Goal: Information Seeking & Learning: Learn about a topic

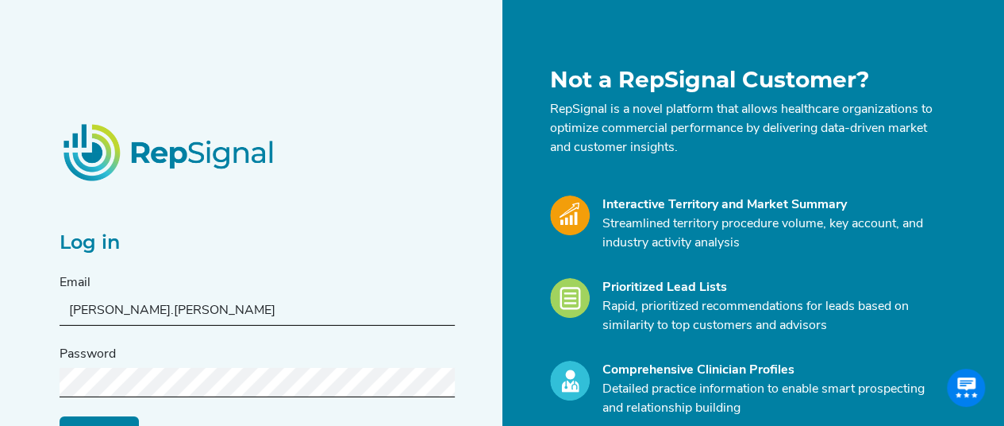
type input "[PERSON_NAME][EMAIL_ADDRESS][PERSON_NAME][DOMAIN_NAME]"
click at [60, 416] on input "Log in" at bounding box center [99, 431] width 79 height 30
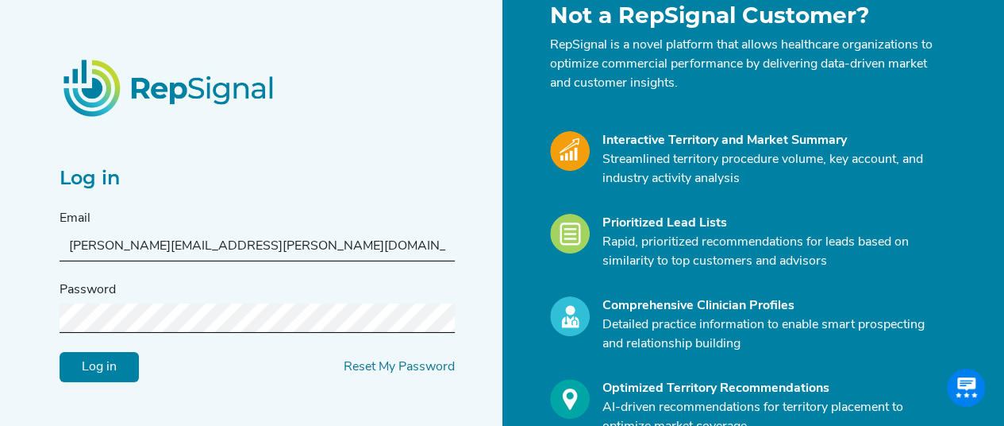
scroll to position [64, 0]
click at [33, 315] on div "Log in Email [PERSON_NAME][EMAIL_ADDRESS][PERSON_NAME][DOMAIN_NAME] Password Lo…" at bounding box center [502, 252] width 1004 height 633
drag, startPoint x: 264, startPoint y: 241, endPoint x: 24, endPoint y: 250, distance: 240.0
click at [24, 250] on div "Log in Email [PERSON_NAME][EMAIL_ADDRESS][PERSON_NAME][DOMAIN_NAME] Password Lo…" at bounding box center [502, 252] width 1004 height 633
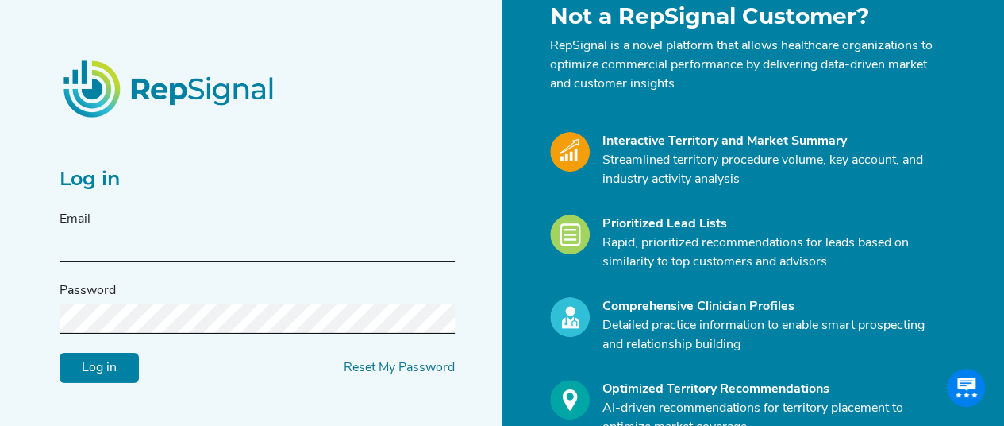
paste input "[PERSON_NAME][EMAIL_ADDRESS][PERSON_NAME][DOMAIN_NAME]"
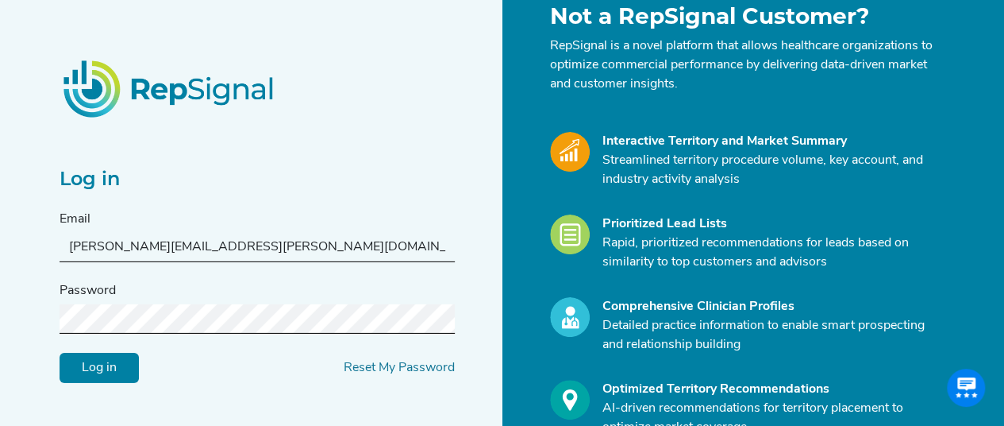
click at [60, 353] on input "Log in" at bounding box center [99, 368] width 79 height 30
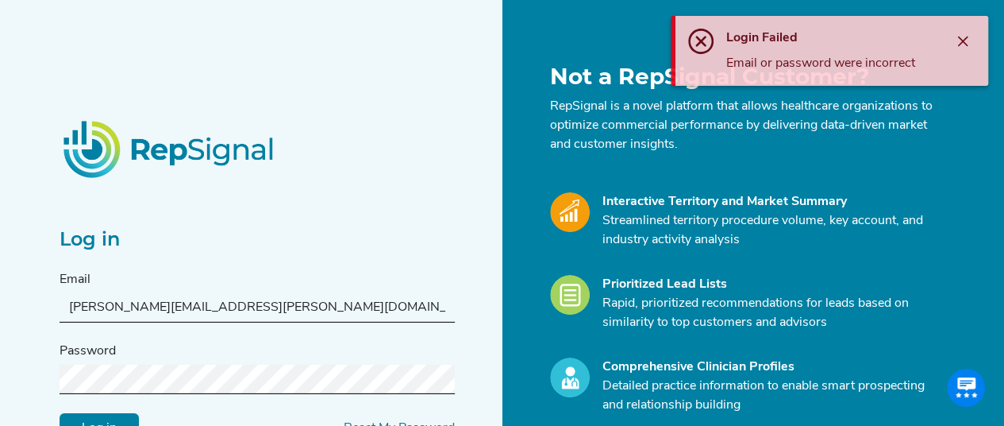
scroll to position [0, 0]
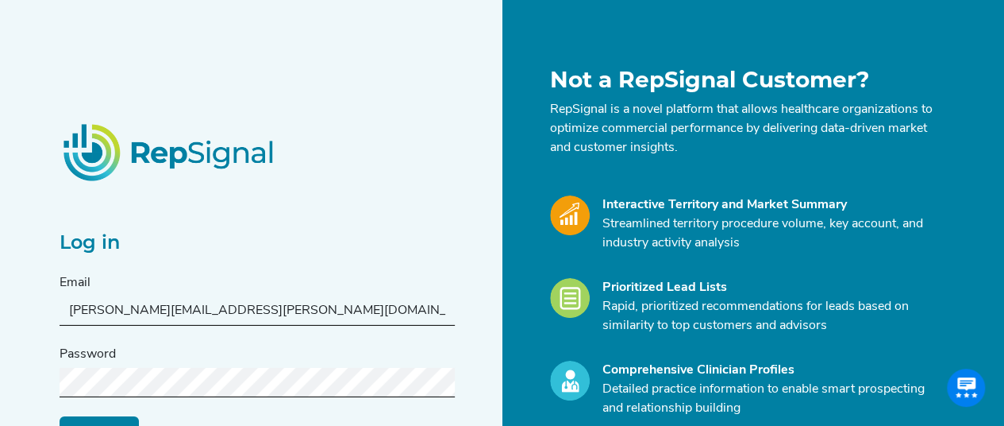
drag, startPoint x: 252, startPoint y: 310, endPoint x: 57, endPoint y: 290, distance: 196.3
click at [57, 290] on div "Log in Email [PERSON_NAME][EMAIL_ADDRESS][PERSON_NAME][DOMAIN_NAME] Password Lo…" at bounding box center [276, 315] width 453 height 496
type input "L"
type input "[PERSON_NAME][EMAIL_ADDRESS][PERSON_NAME][DOMAIN_NAME]"
click at [24, 383] on div "Log in Email [PERSON_NAME][EMAIL_ADDRESS][PERSON_NAME][DOMAIN_NAME] Password Lo…" at bounding box center [502, 316] width 1004 height 633
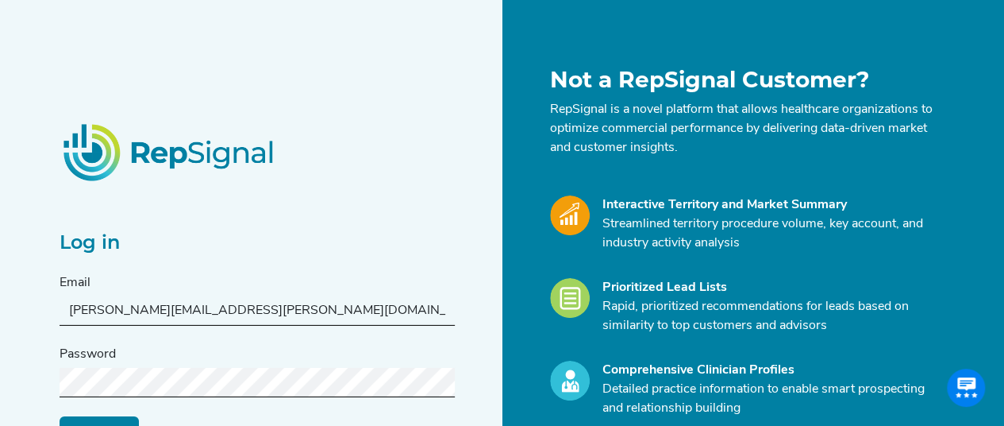
click at [60, 416] on input "Log in" at bounding box center [99, 431] width 79 height 30
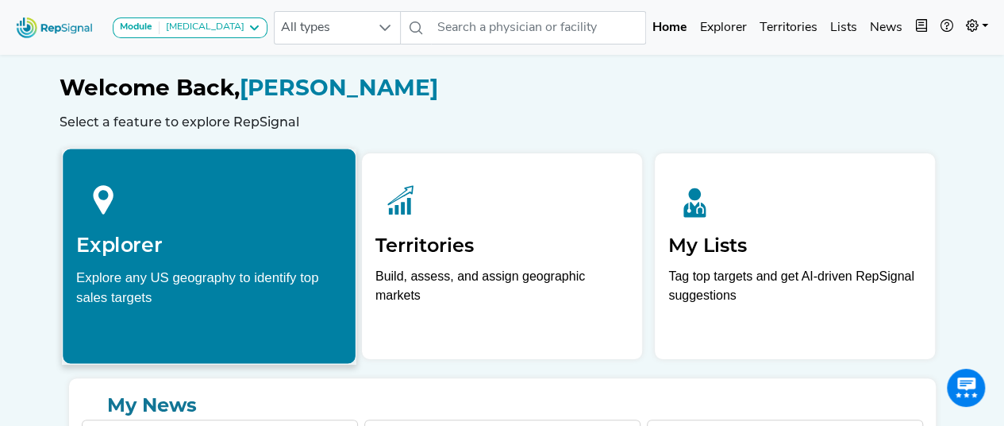
scroll to position [75, 0]
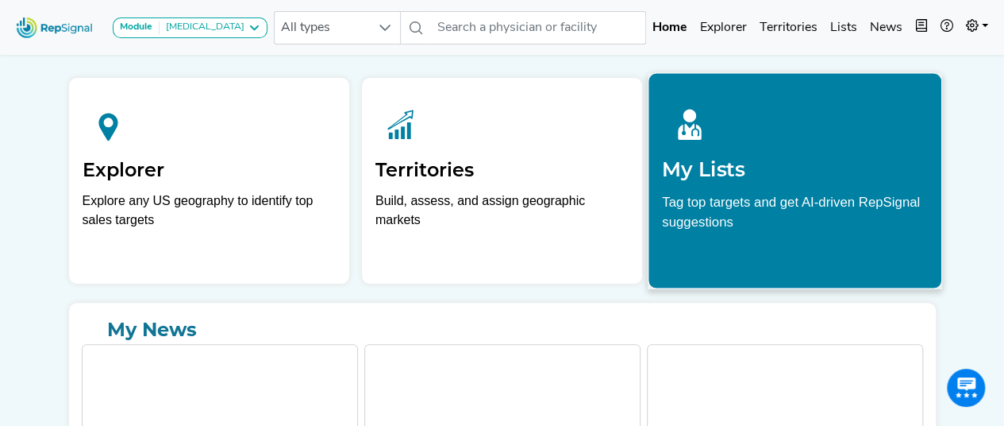
click at [740, 222] on p "Tag top targets and get AI-driven RepSignal suggestions" at bounding box center [795, 215] width 266 height 49
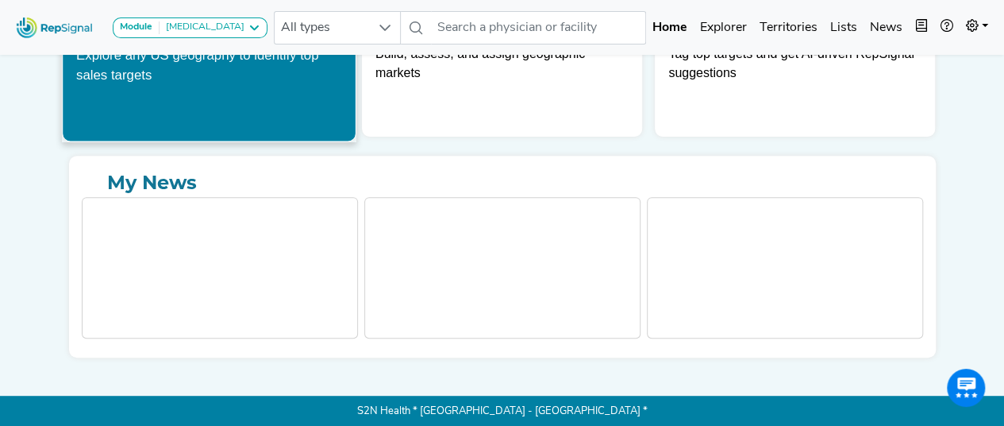
scroll to position [0, 0]
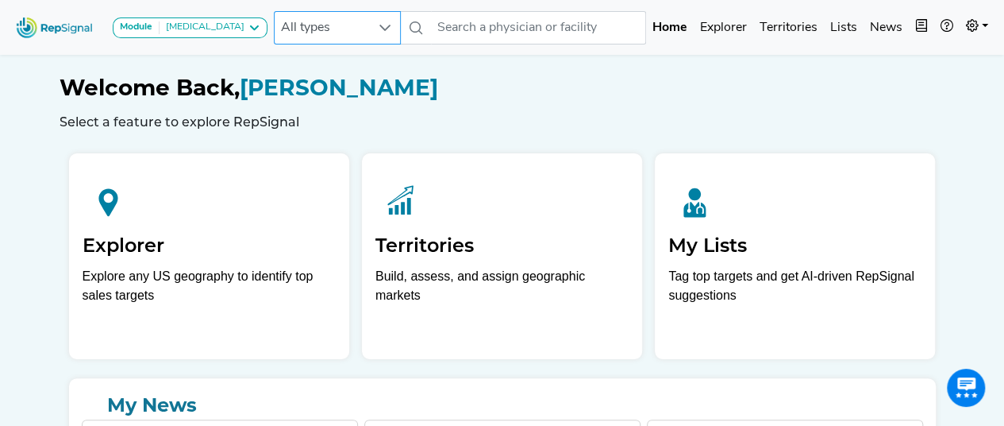
click at [341, 33] on span "All types" at bounding box center [322, 28] width 95 height 32
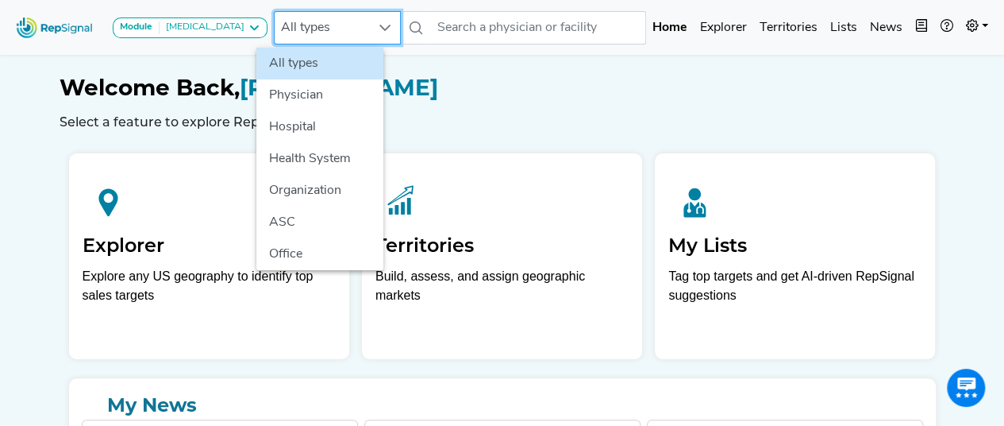
scroll to position [0, 12]
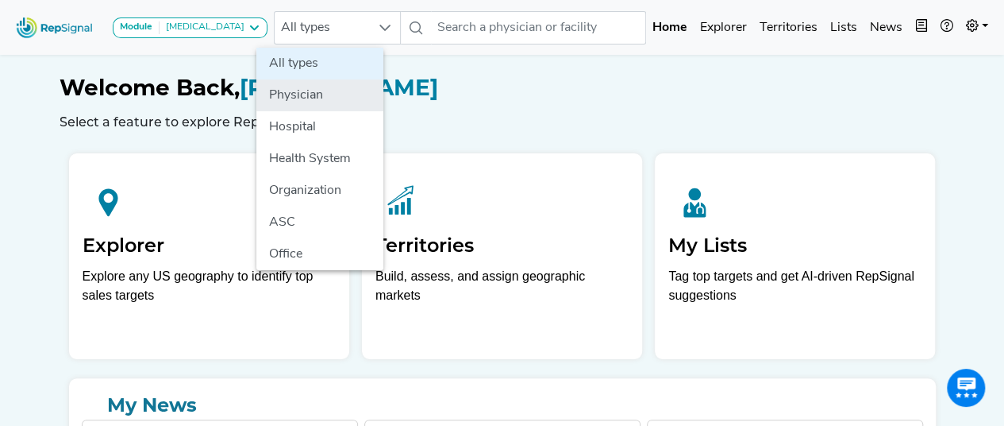
click at [303, 94] on li "Physician" at bounding box center [319, 95] width 127 height 32
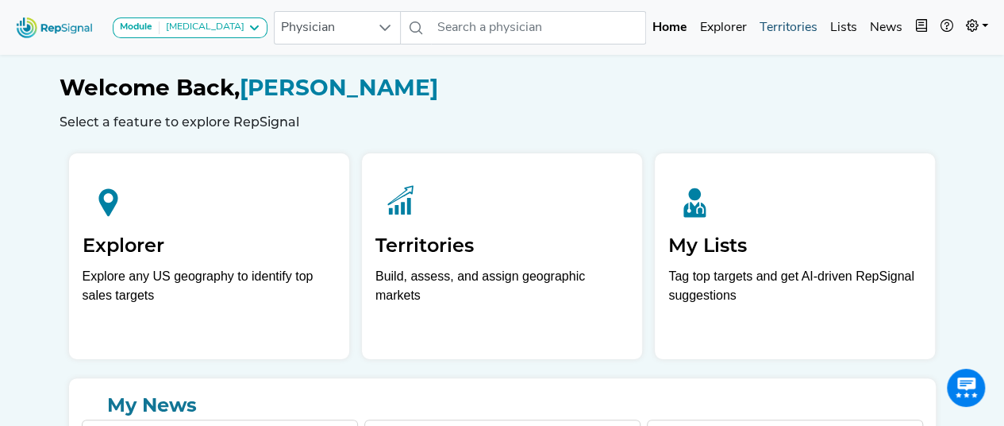
click at [794, 26] on link "Territories" at bounding box center [789, 28] width 71 height 32
click at [467, 19] on input "text" at bounding box center [538, 27] width 215 height 33
type input "f"
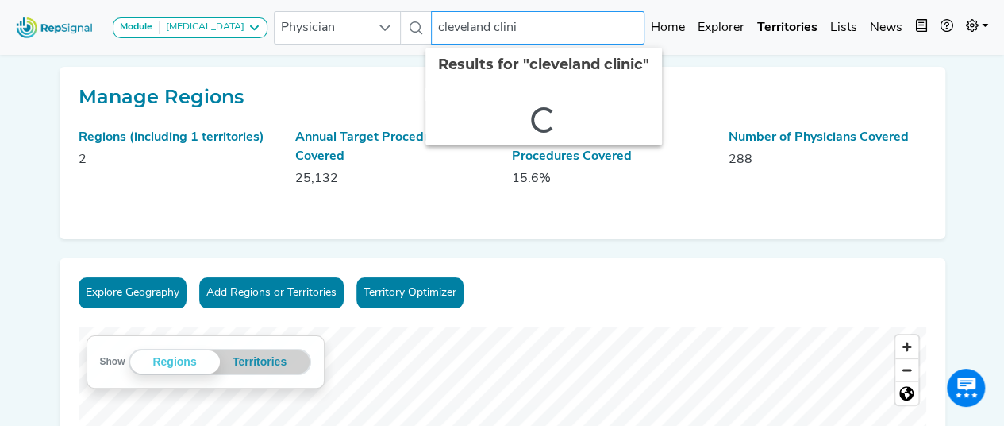
type input "cleveland clinic"
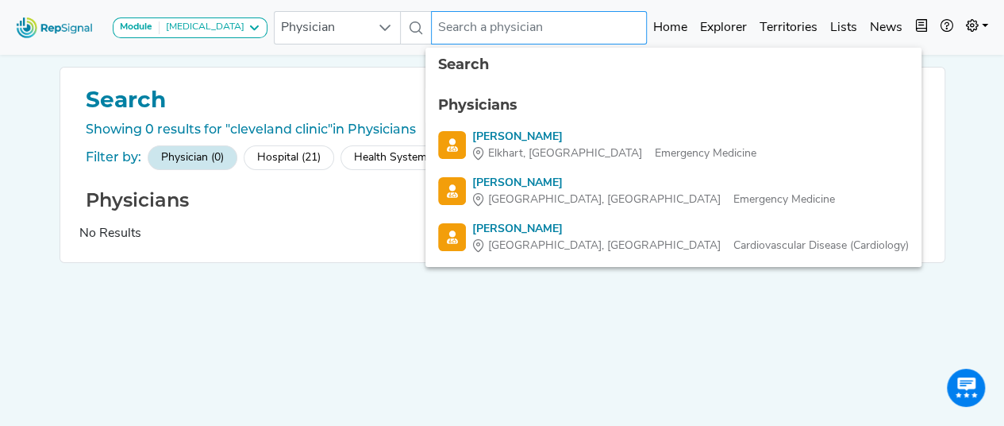
click at [510, 28] on input "text" at bounding box center [539, 27] width 216 height 33
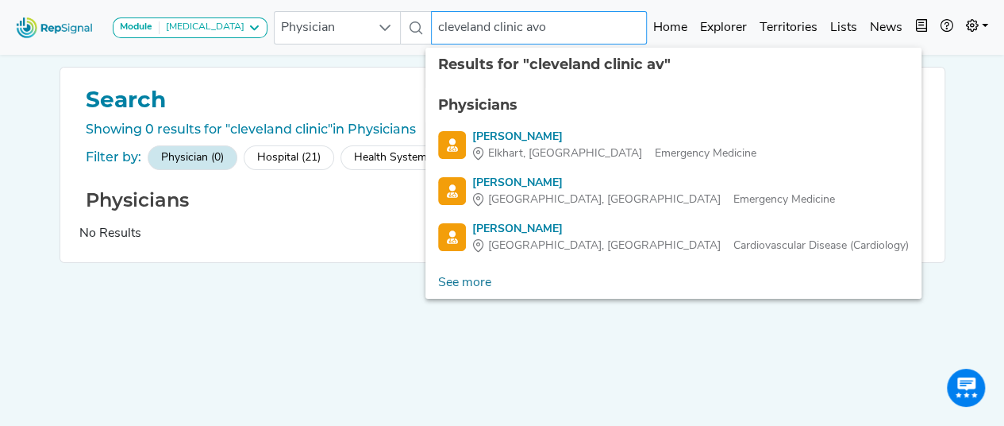
type input "cleveland clinic avon"
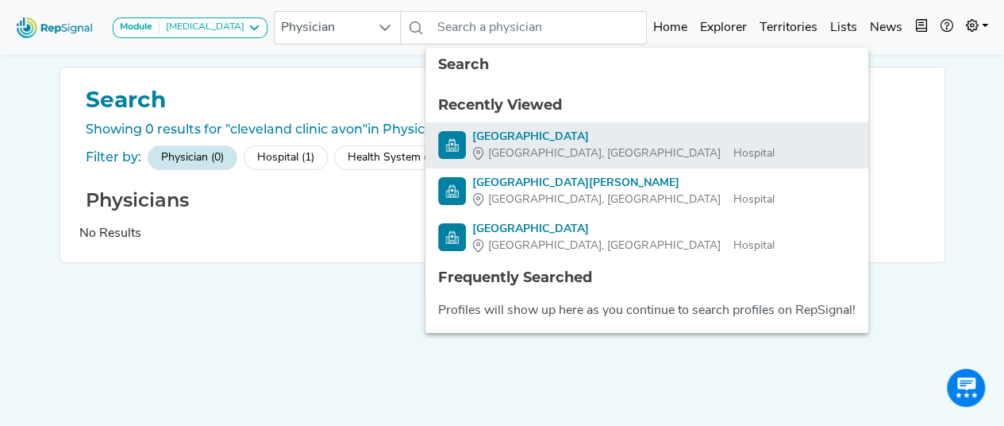
click at [511, 141] on div "[GEOGRAPHIC_DATA]" at bounding box center [623, 137] width 303 height 17
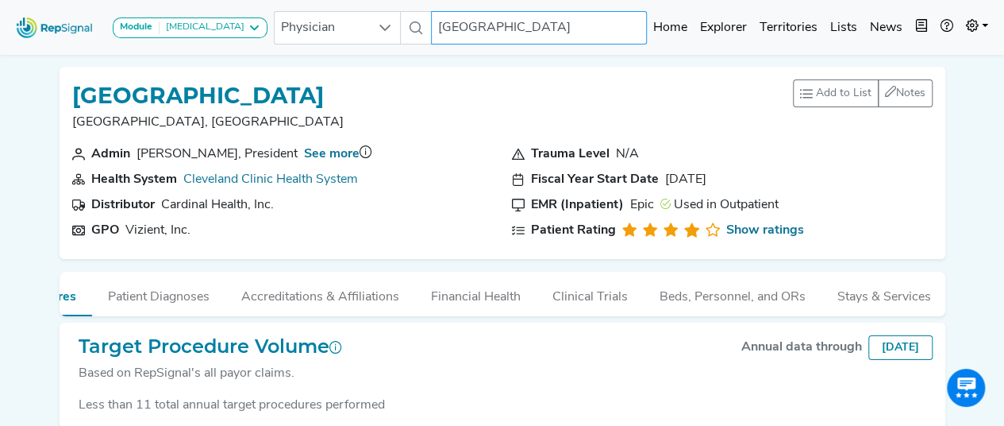
scroll to position [84, 1]
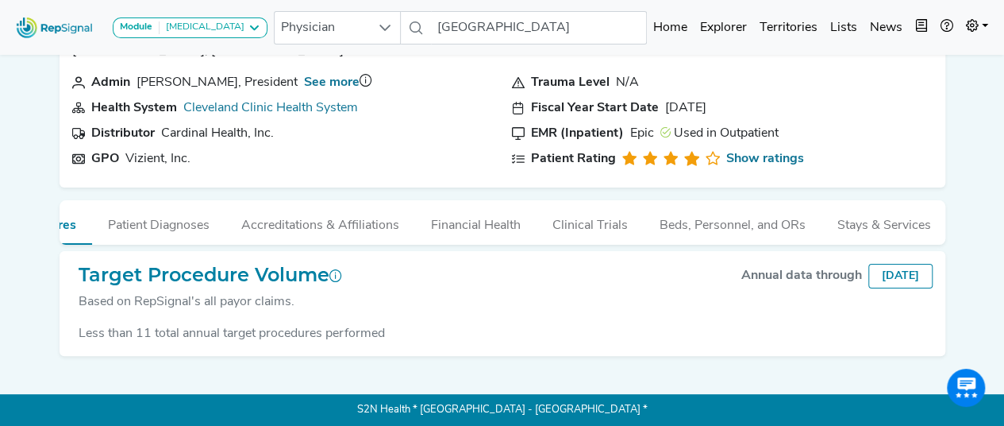
click at [377, 202] on button "Accreditations & Affiliations" at bounding box center [320, 221] width 190 height 43
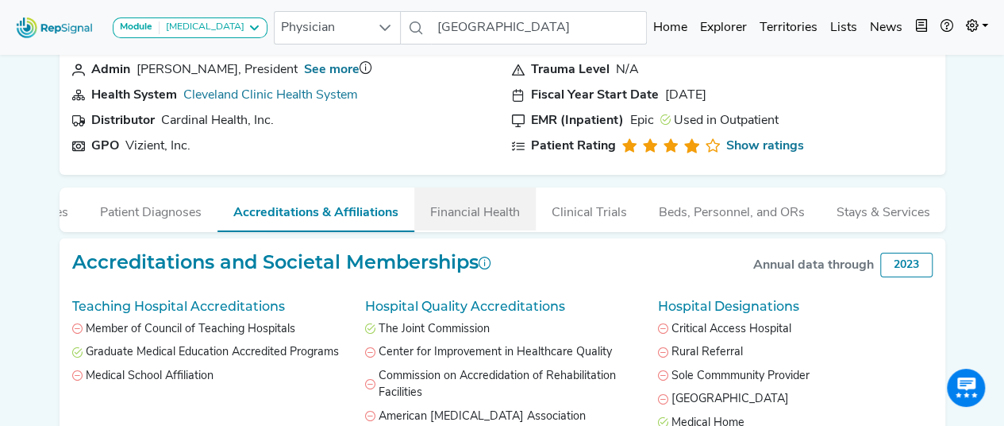
click at [499, 213] on button "Financial Health" at bounding box center [474, 208] width 121 height 43
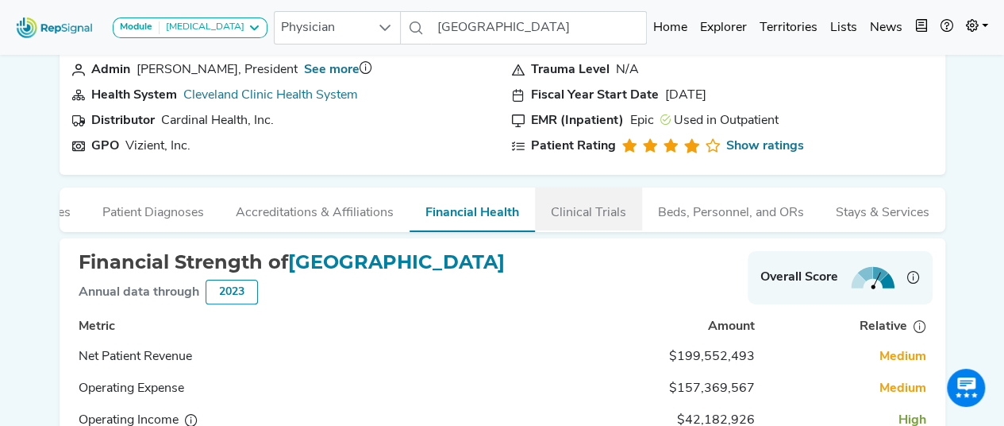
click at [615, 208] on button "Clinical Trials" at bounding box center [588, 208] width 107 height 43
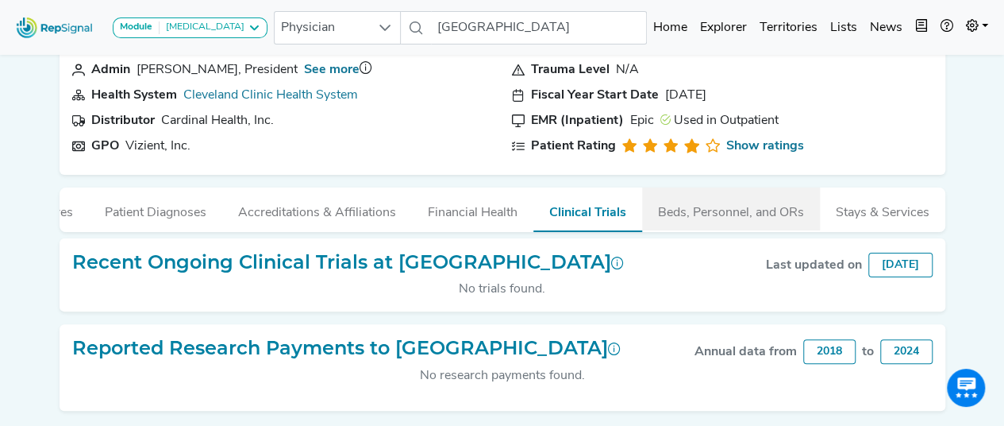
click at [725, 211] on button "Beds, Personnel, and ORs" at bounding box center [731, 208] width 178 height 43
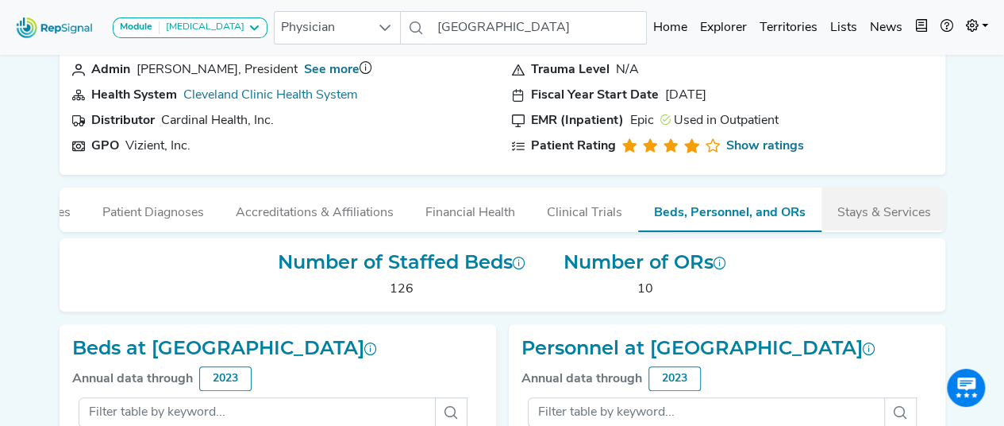
click at [896, 218] on button "Stays & Services" at bounding box center [884, 208] width 125 height 43
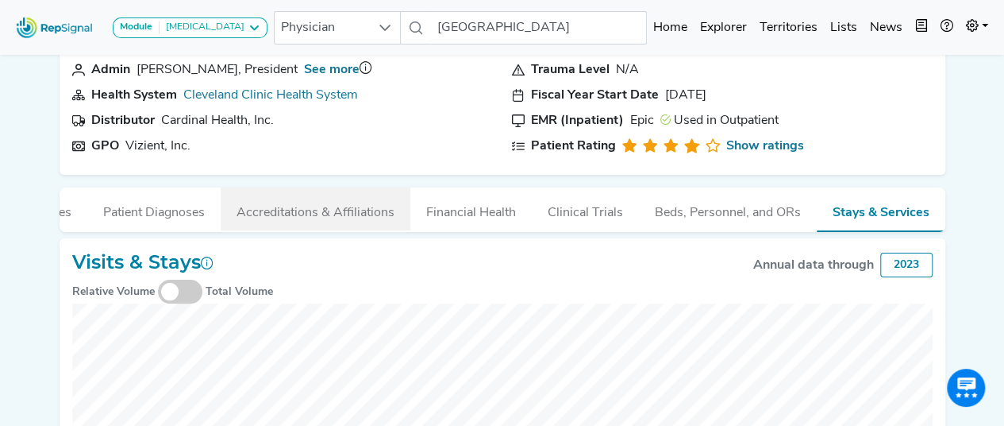
click at [297, 210] on button "Accreditations & Affiliations" at bounding box center [316, 208] width 190 height 43
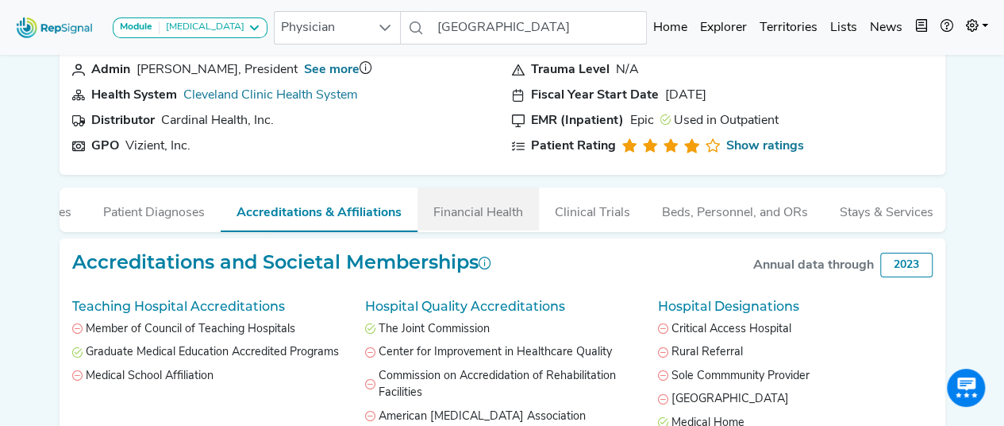
click at [489, 207] on button "Financial Health" at bounding box center [478, 208] width 121 height 43
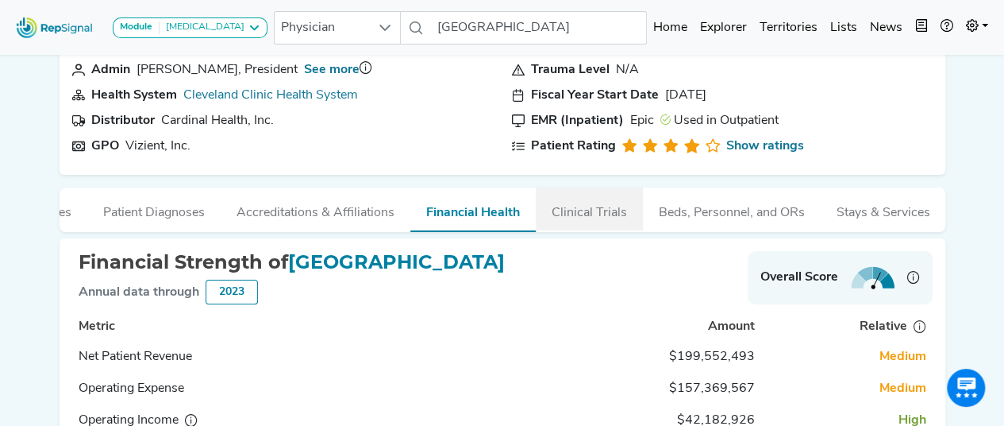
click at [635, 210] on button "Clinical Trials" at bounding box center [589, 208] width 107 height 43
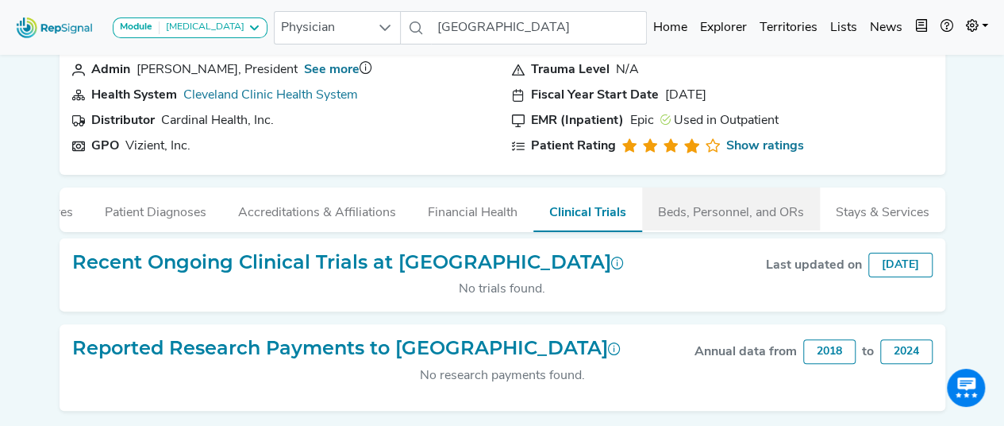
click at [720, 221] on button "Beds, Personnel, and ORs" at bounding box center [731, 208] width 178 height 43
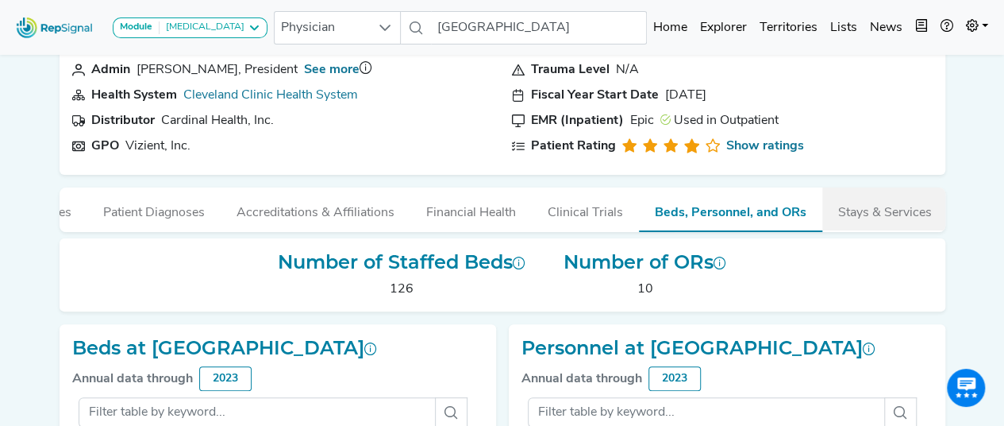
click at [868, 212] on button "Stays & Services" at bounding box center [885, 208] width 125 height 43
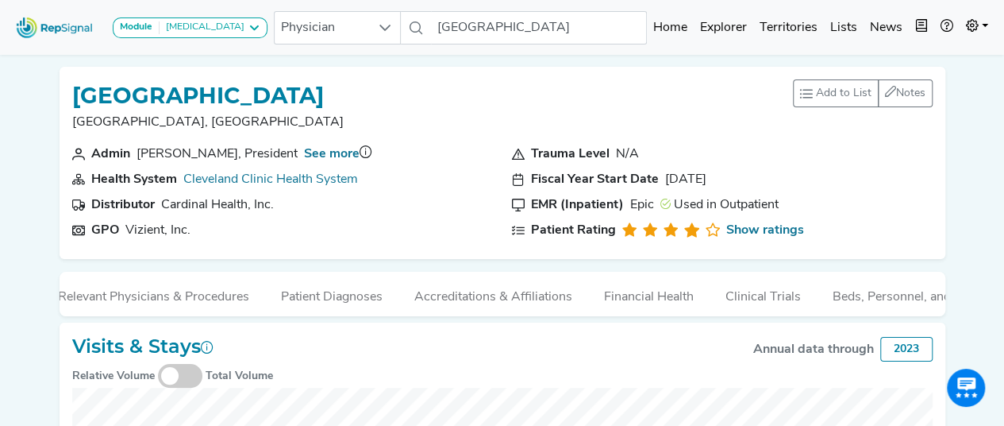
scroll to position [0, 0]
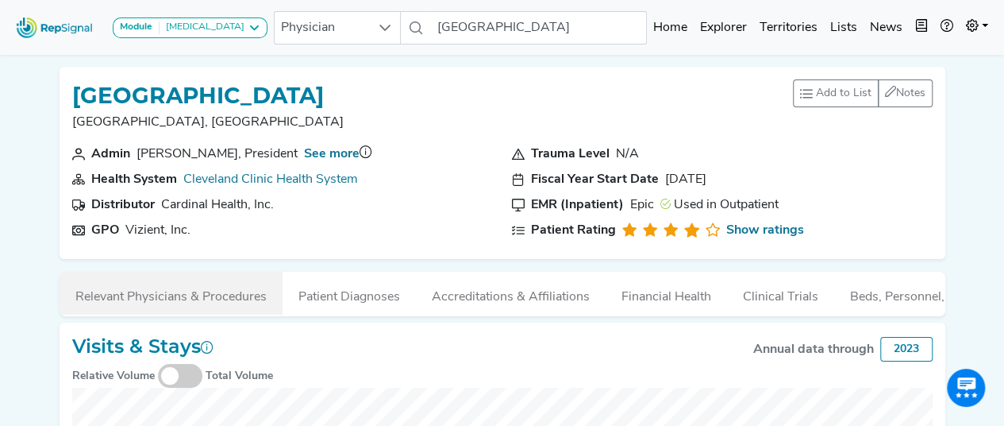
click at [146, 307] on button "Relevant Physicians & Procedures" at bounding box center [171, 293] width 223 height 43
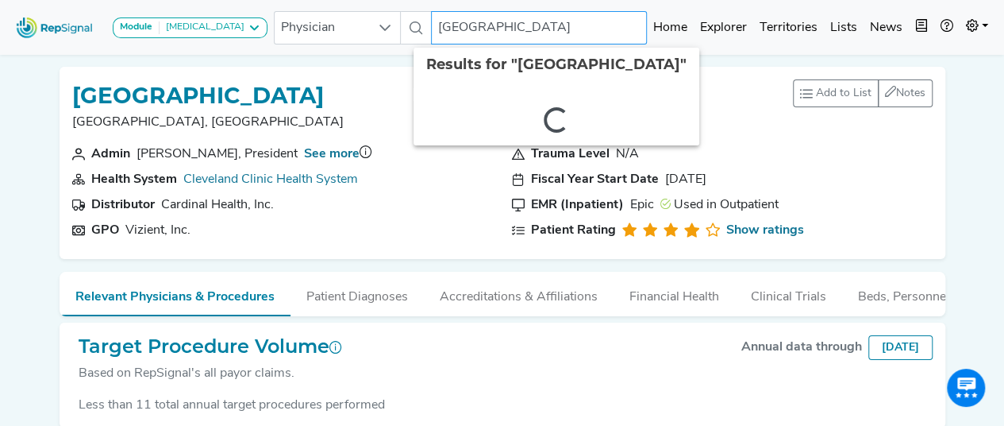
drag, startPoint x: 607, startPoint y: 23, endPoint x: 414, endPoint y: 23, distance: 192.2
click at [431, 23] on input "[GEOGRAPHIC_DATA]" at bounding box center [539, 27] width 216 height 33
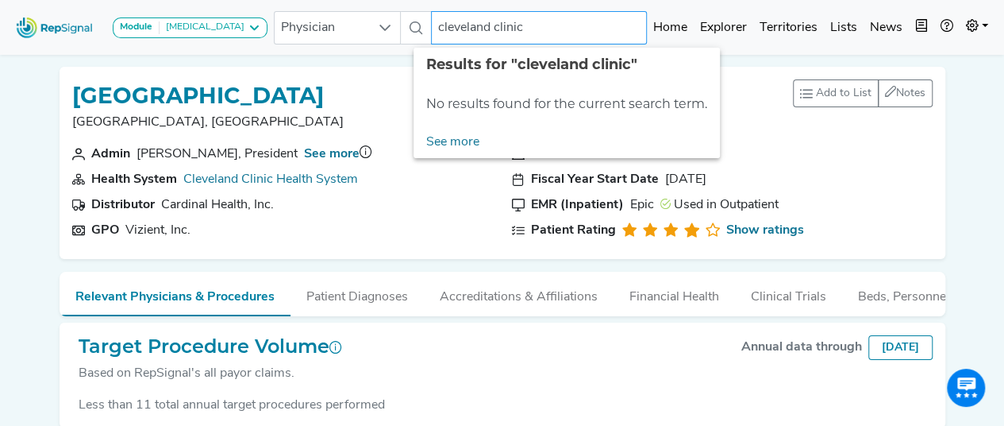
type input "cleveland clinic"
drag, startPoint x: 545, startPoint y: 21, endPoint x: 408, endPoint y: 18, distance: 136.6
click at [408, 18] on div "Physician cleveland clinic No results found" at bounding box center [460, 27] width 373 height 33
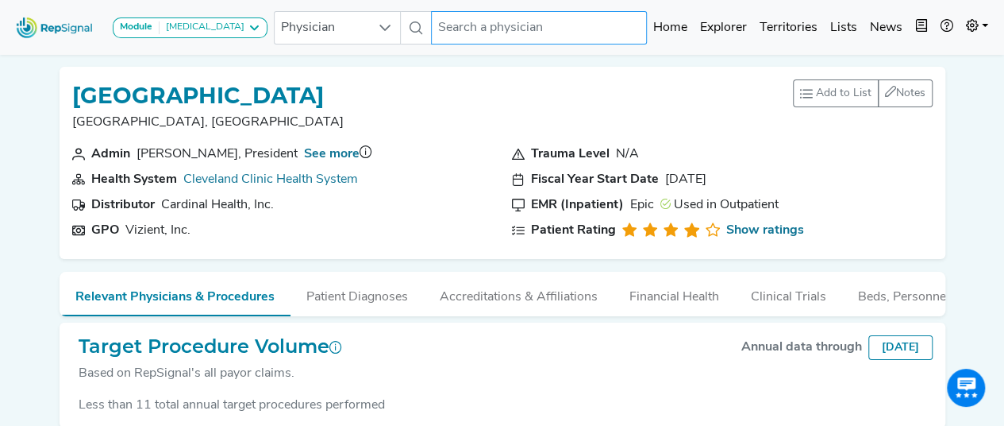
type input "m"
